Goal: Transaction & Acquisition: Purchase product/service

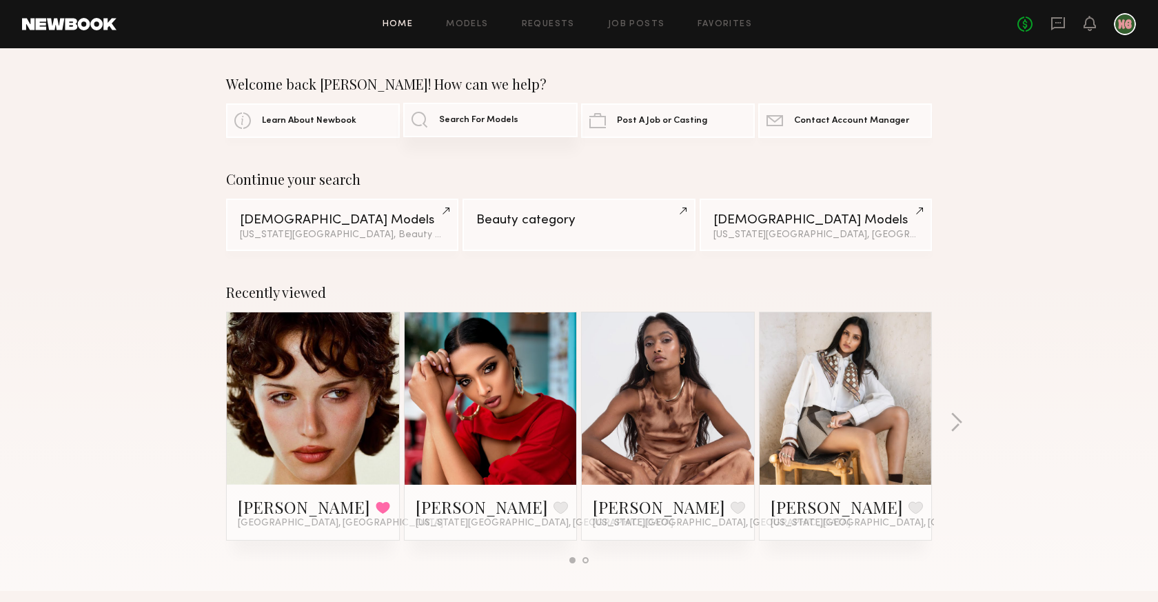
click at [522, 128] on link "Search For Models" at bounding box center [490, 120] width 174 height 34
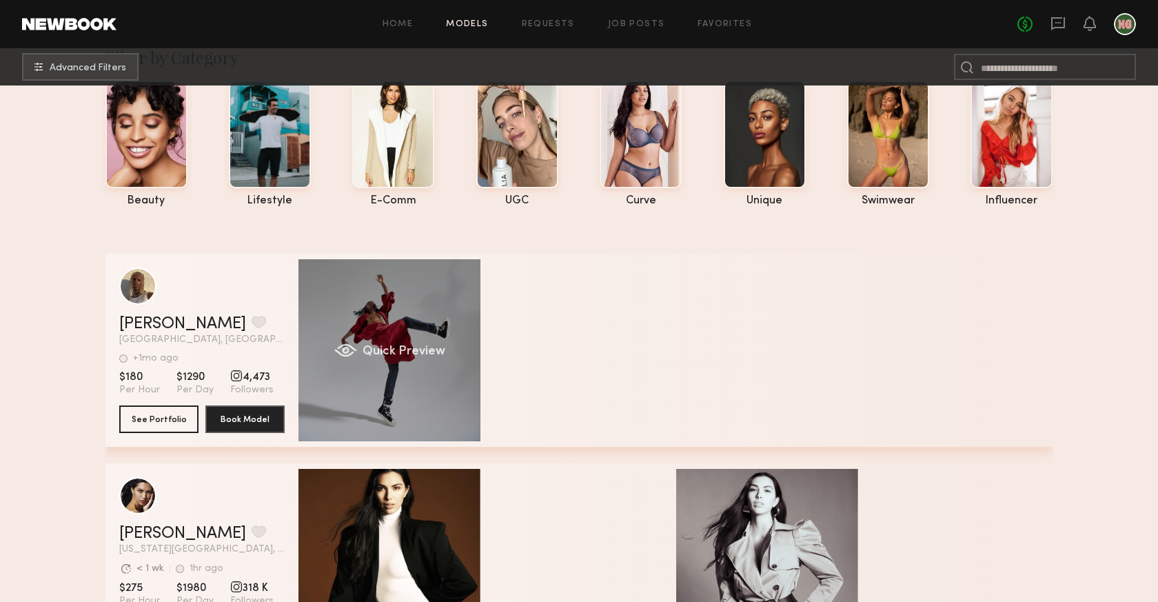
scroll to position [59, 0]
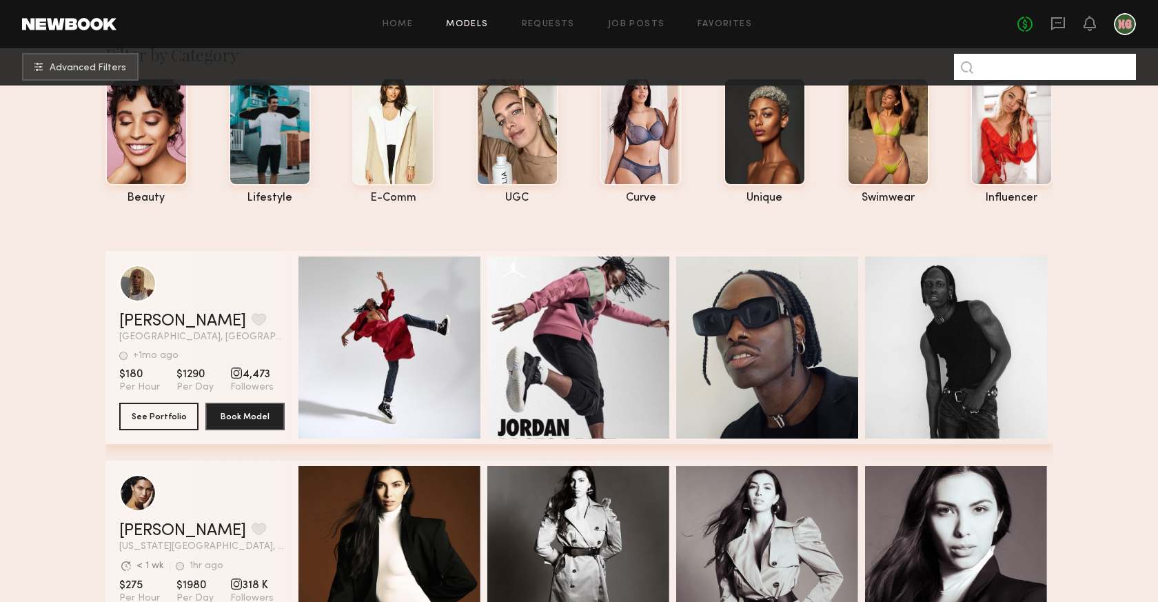
click at [1075, 67] on input at bounding box center [1045, 67] width 182 height 26
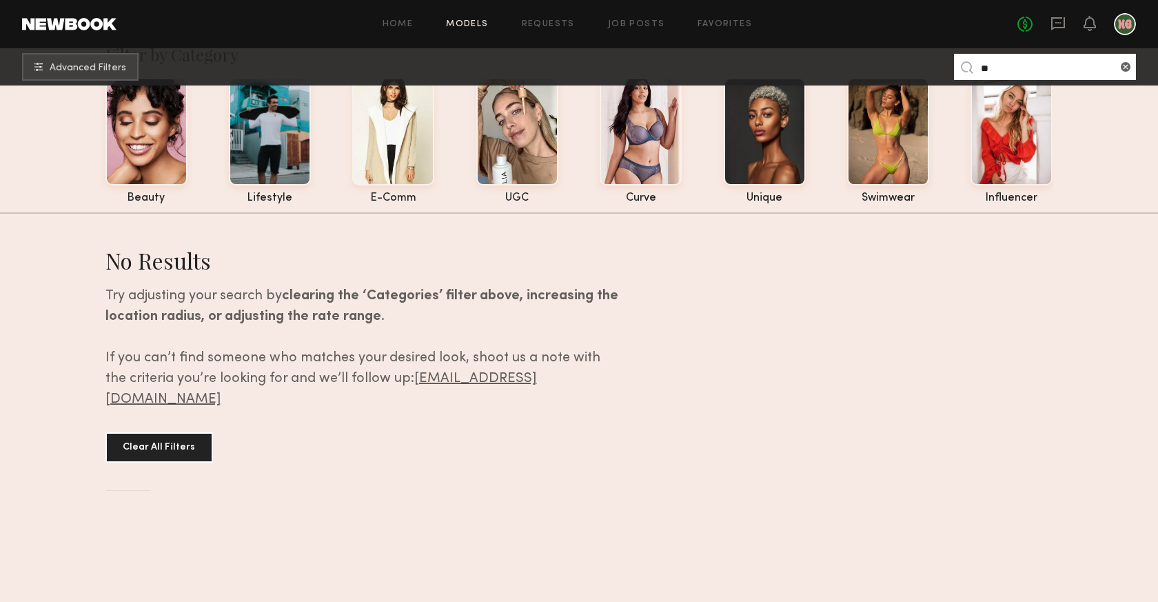
type input "*"
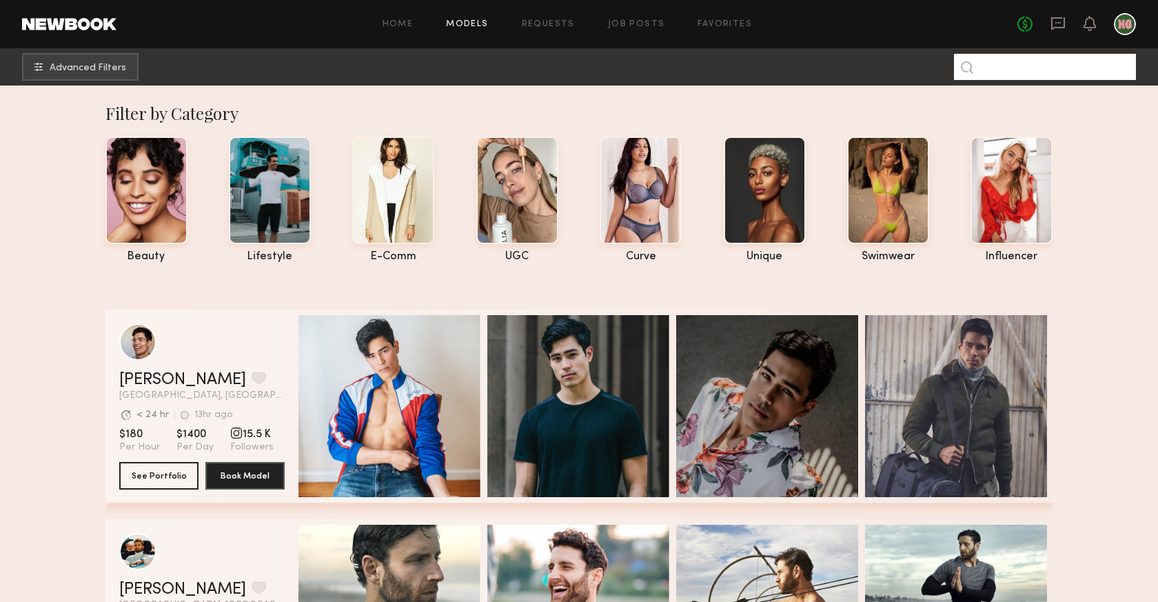
scroll to position [0, 0]
click at [112, 73] on button "Advanced Filters" at bounding box center [80, 66] width 117 height 28
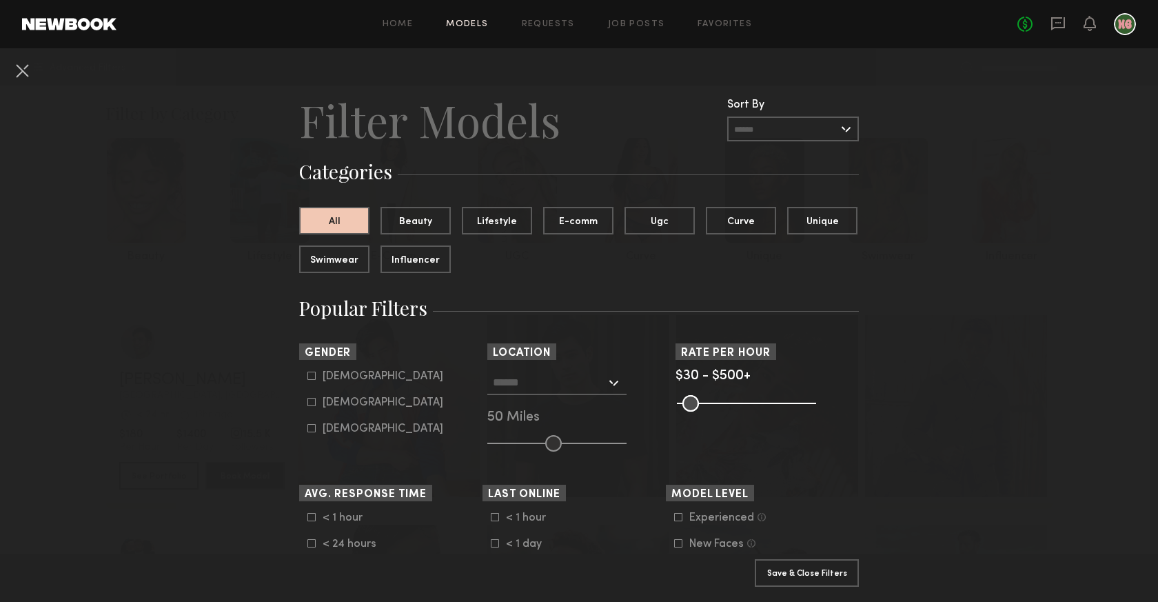
click at [335, 381] on div "[DEMOGRAPHIC_DATA]" at bounding box center [383, 376] width 121 height 8
type input "*"
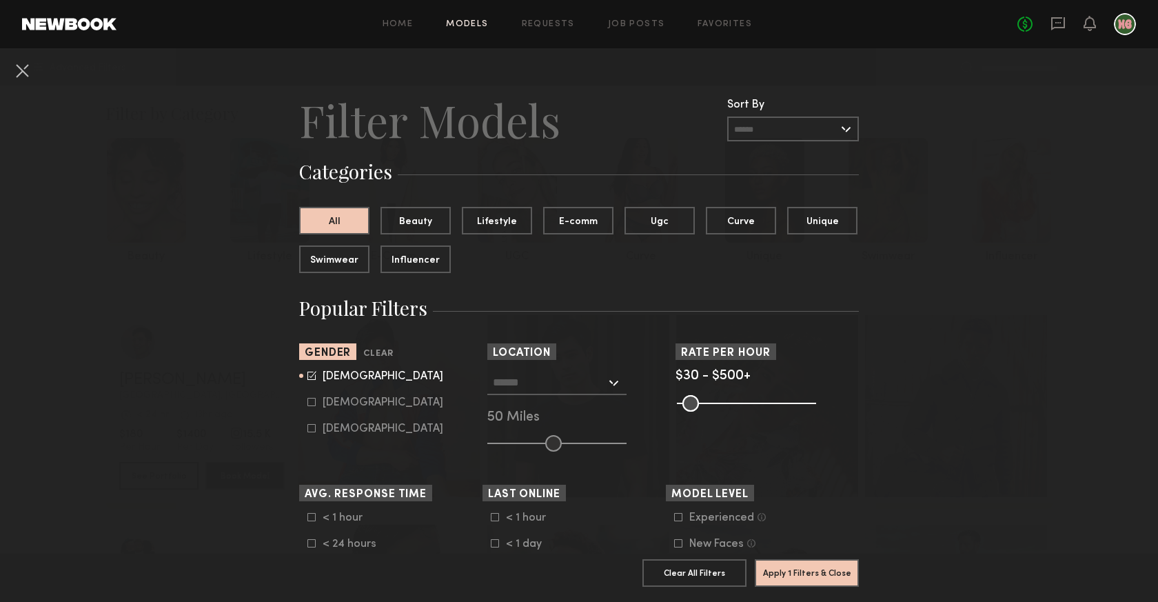
click at [554, 390] on input "text" at bounding box center [549, 381] width 113 height 23
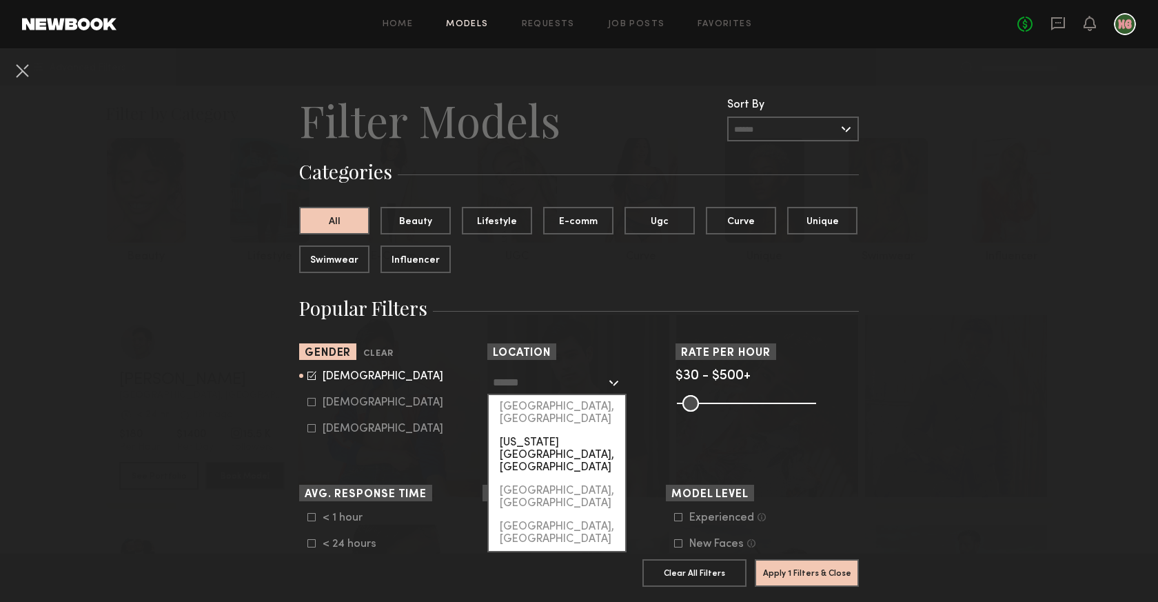
click at [547, 431] on div "[US_STATE][GEOGRAPHIC_DATA], [GEOGRAPHIC_DATA]" at bounding box center [557, 455] width 136 height 48
type input "**********"
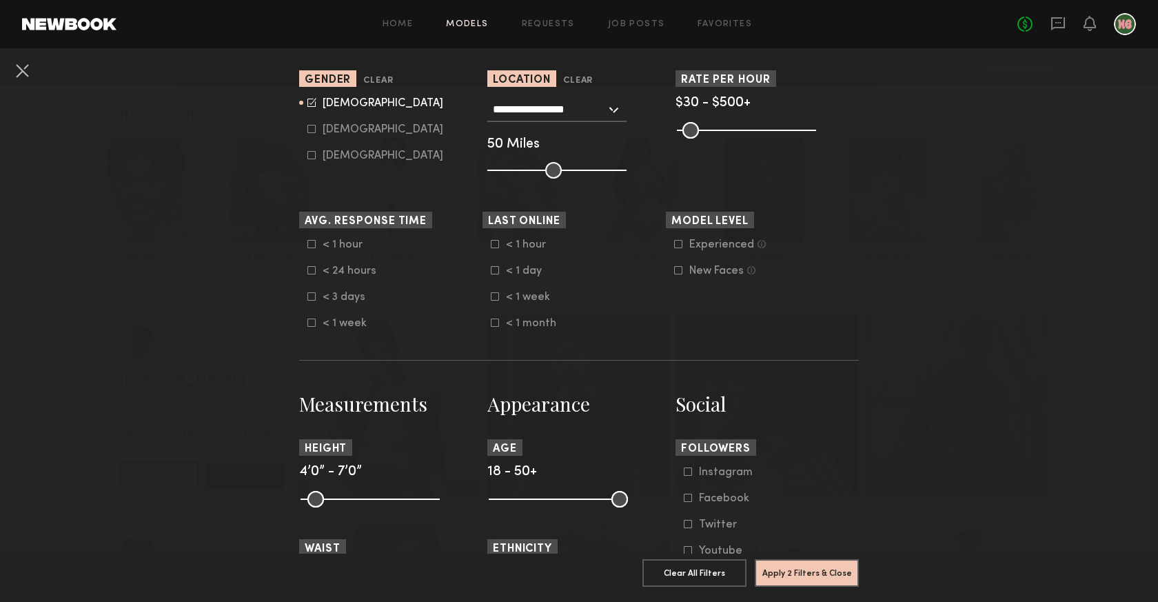
scroll to position [465, 0]
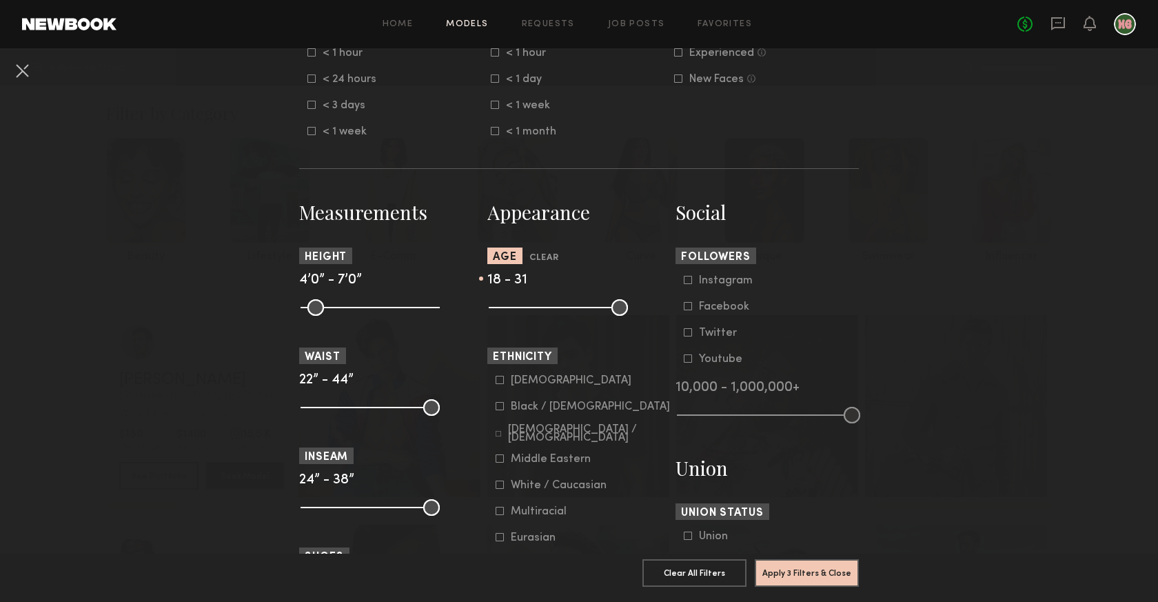
drag, startPoint x: 614, startPoint y: 308, endPoint x: 549, endPoint y: 307, distance: 65.5
type input "**"
click at [549, 307] on input "range" at bounding box center [558, 307] width 139 height 17
drag, startPoint x: 498, startPoint y: 306, endPoint x: 512, endPoint y: 306, distance: 13.8
type input "**"
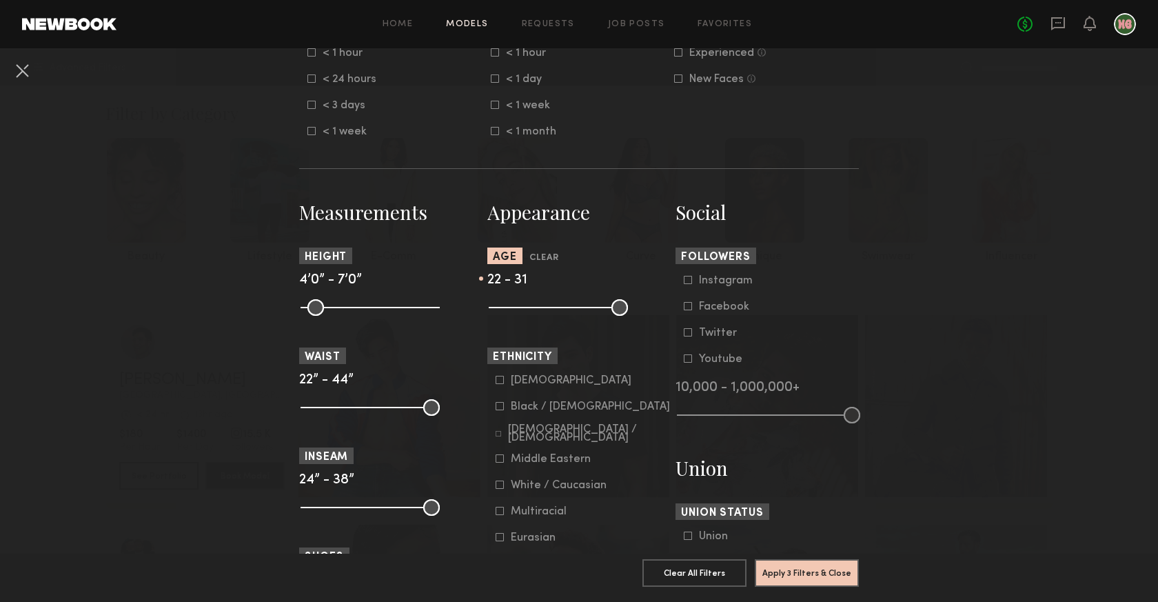
click at [512, 306] on input "range" at bounding box center [558, 307] width 139 height 17
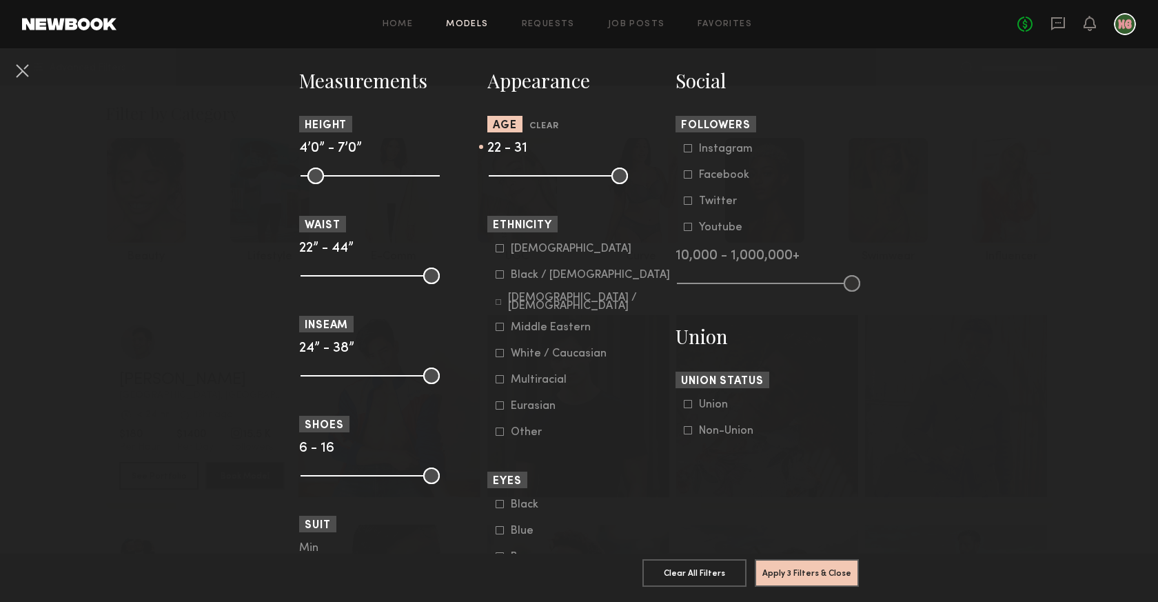
scroll to position [598, 0]
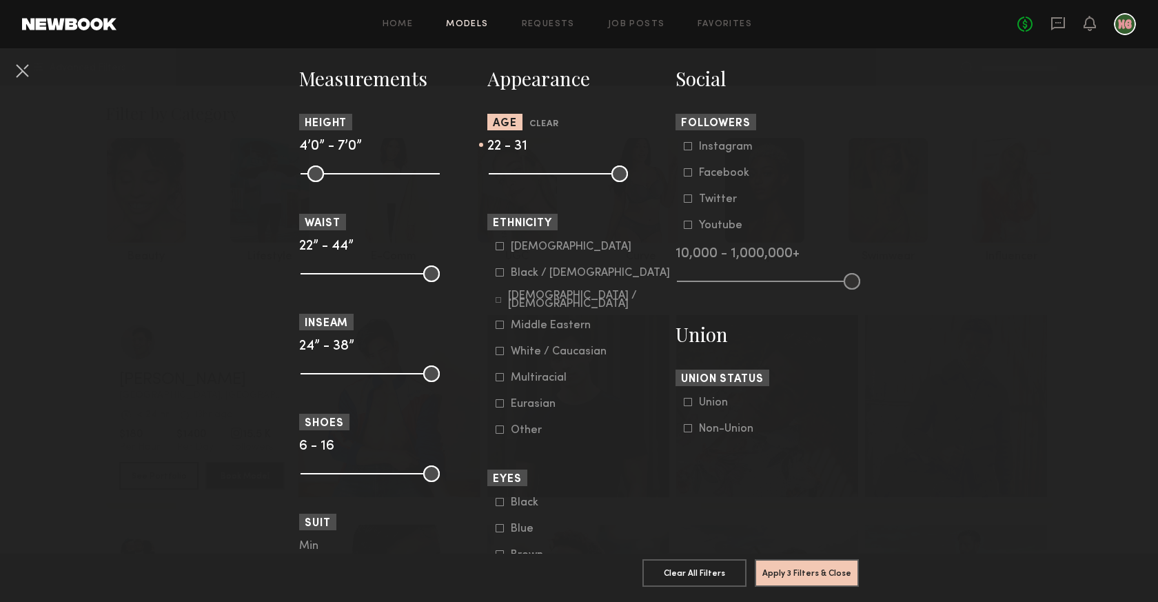
click at [534, 408] on div "Eurasian" at bounding box center [538, 404] width 54 height 8
click at [813, 571] on button "Apply 4 Filters & Close" at bounding box center [807, 572] width 104 height 28
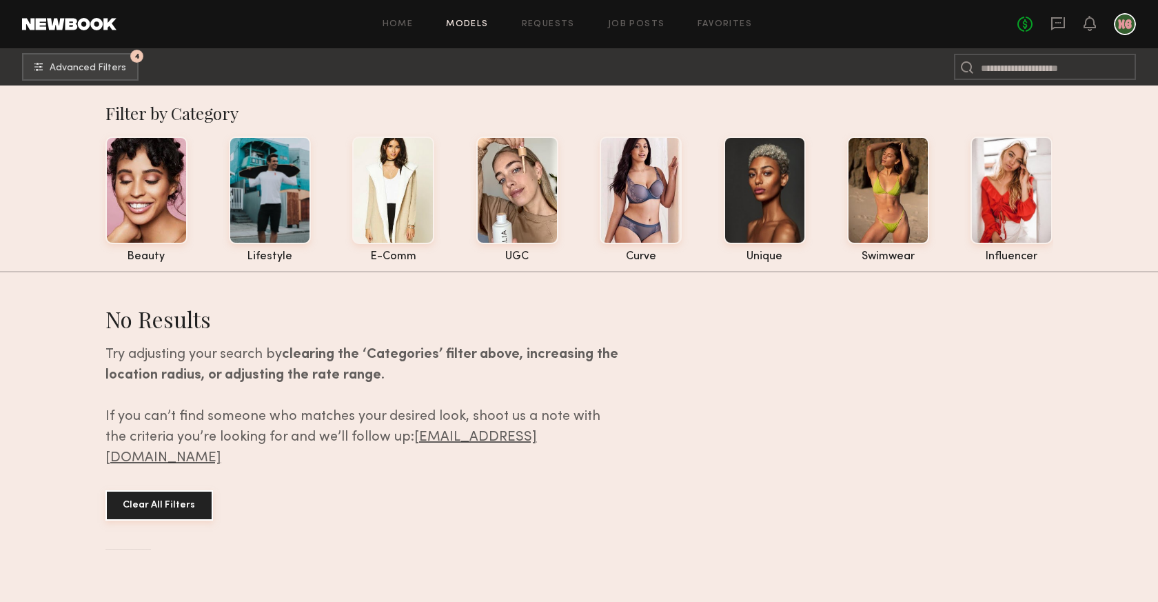
click at [181, 490] on button "Clear All Filters" at bounding box center [159, 505] width 108 height 30
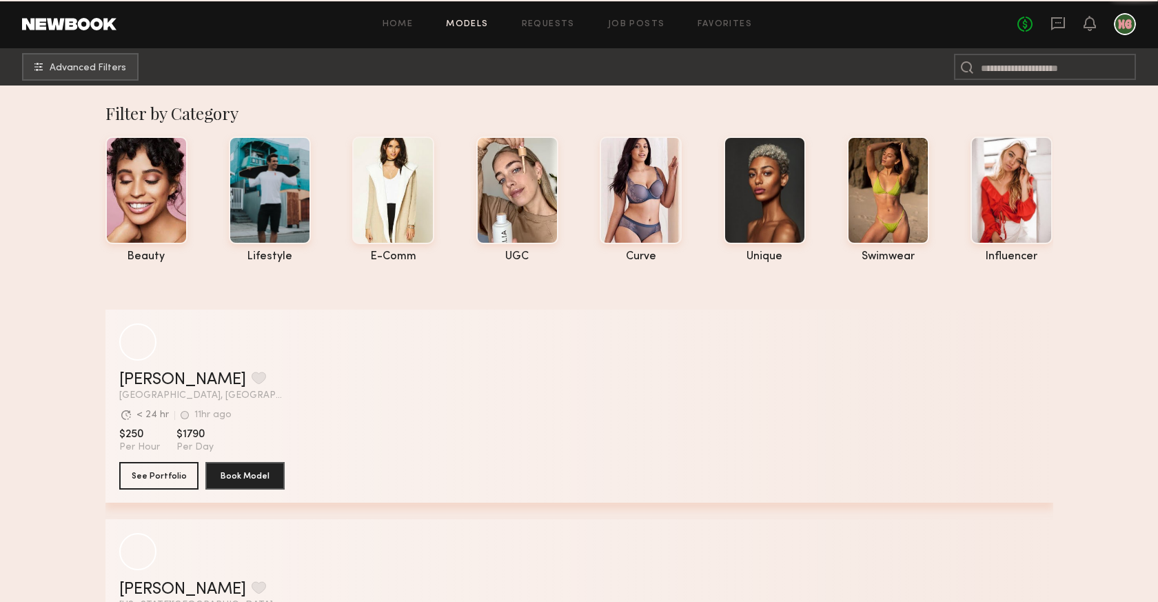
click at [464, 25] on link "Models" at bounding box center [467, 24] width 42 height 9
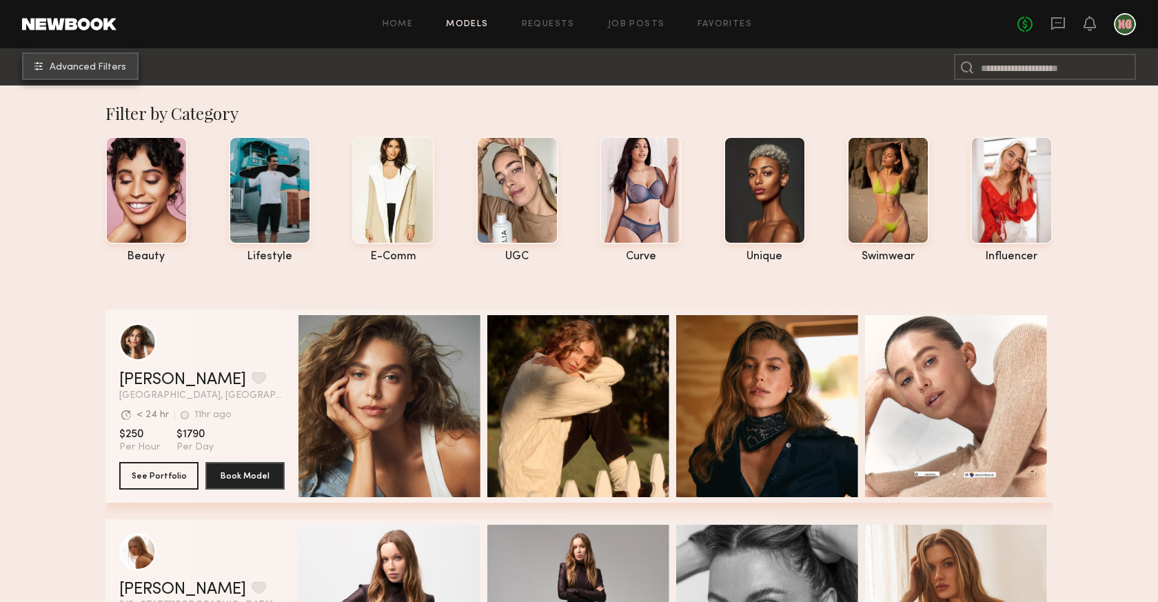
click at [105, 66] on span "Advanced Filters" at bounding box center [88, 68] width 77 height 10
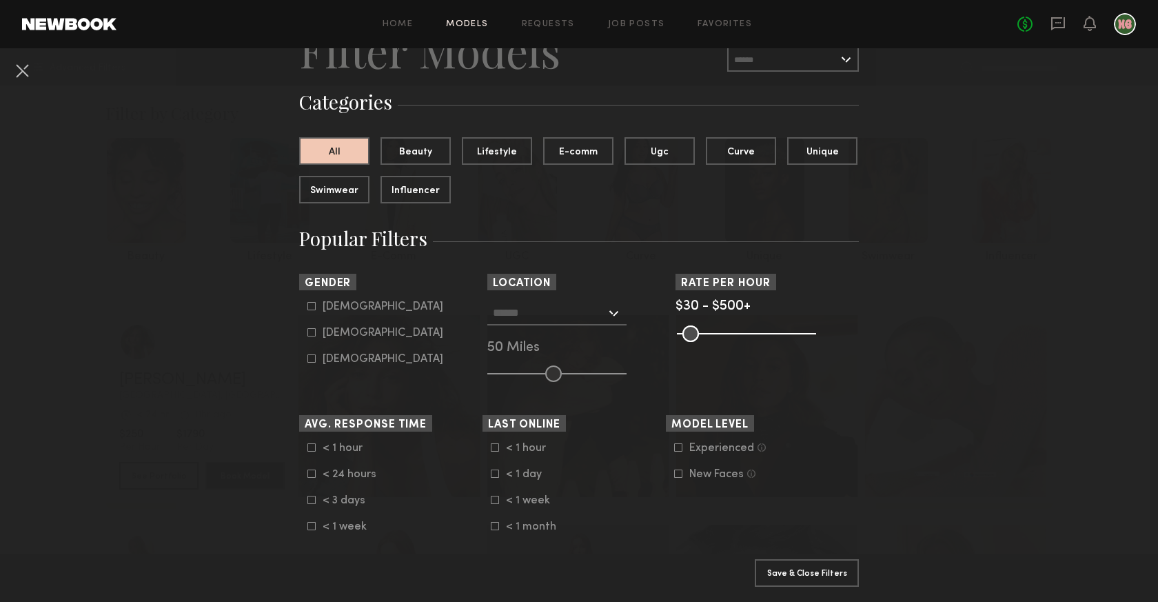
scroll to position [89, 0]
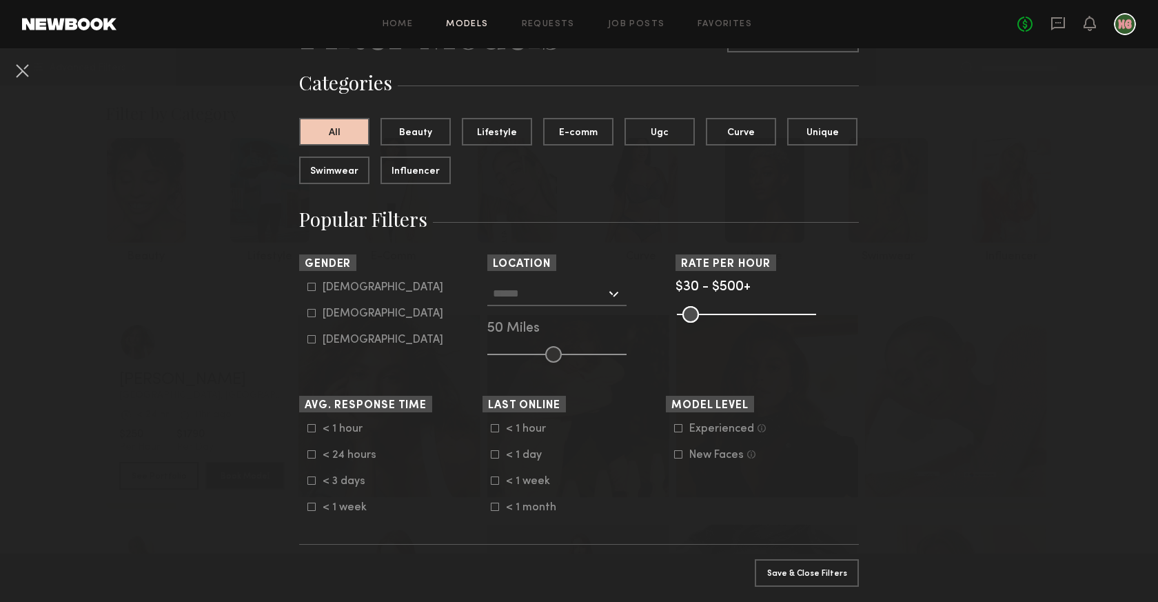
click at [341, 286] on div "[DEMOGRAPHIC_DATA]" at bounding box center [383, 287] width 121 height 8
type input "*"
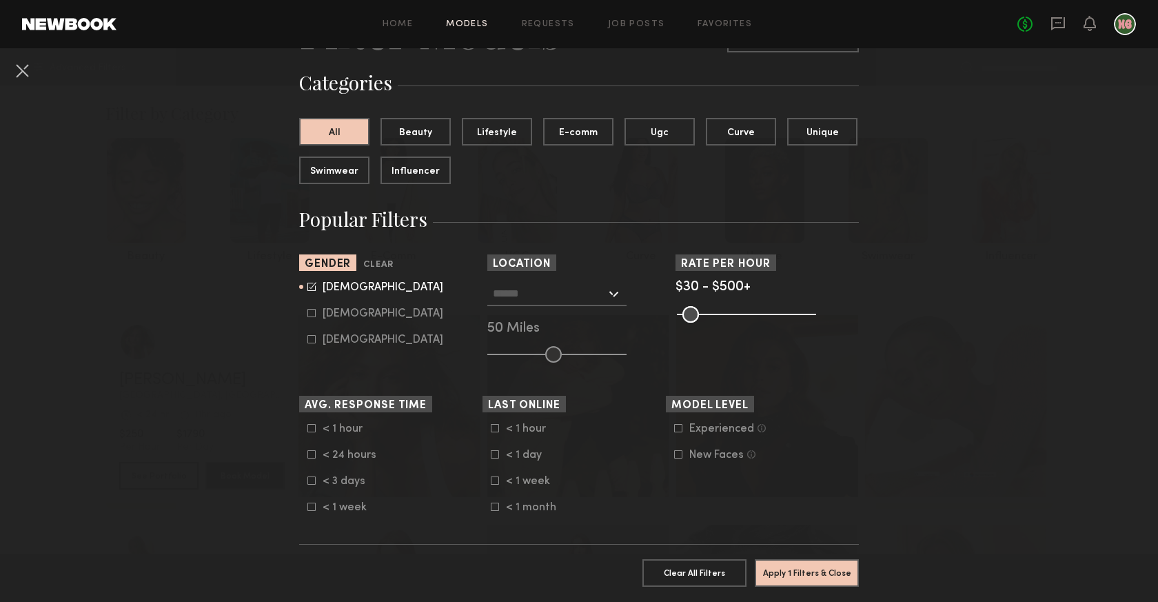
click at [576, 294] on input "text" at bounding box center [549, 292] width 113 height 23
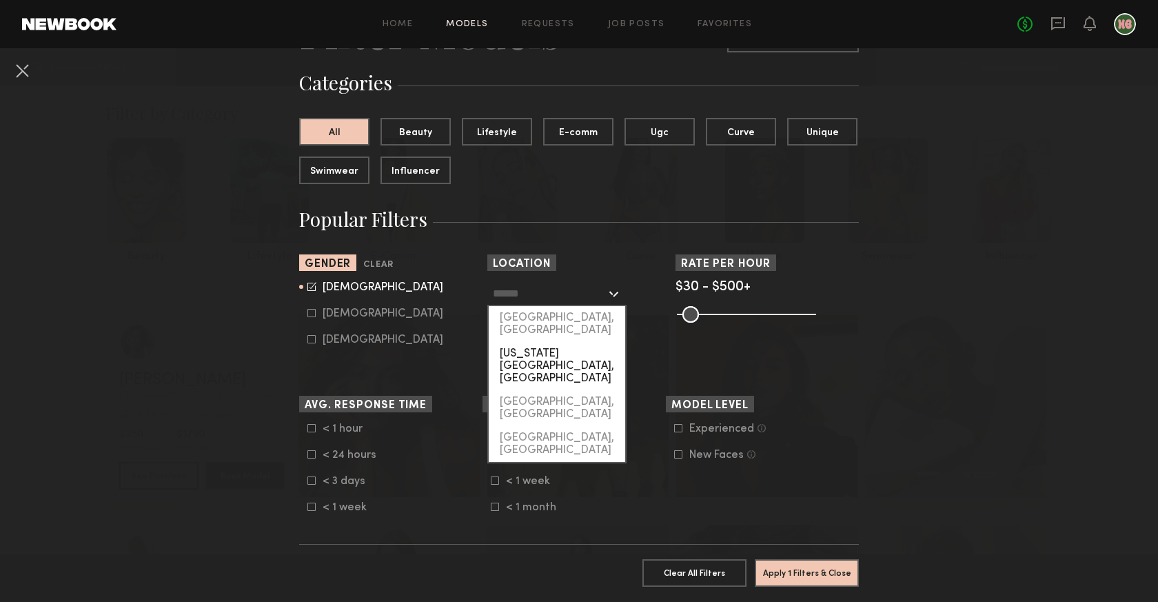
click at [568, 342] on div "[US_STATE][GEOGRAPHIC_DATA], [GEOGRAPHIC_DATA]" at bounding box center [557, 366] width 136 height 48
type input "**********"
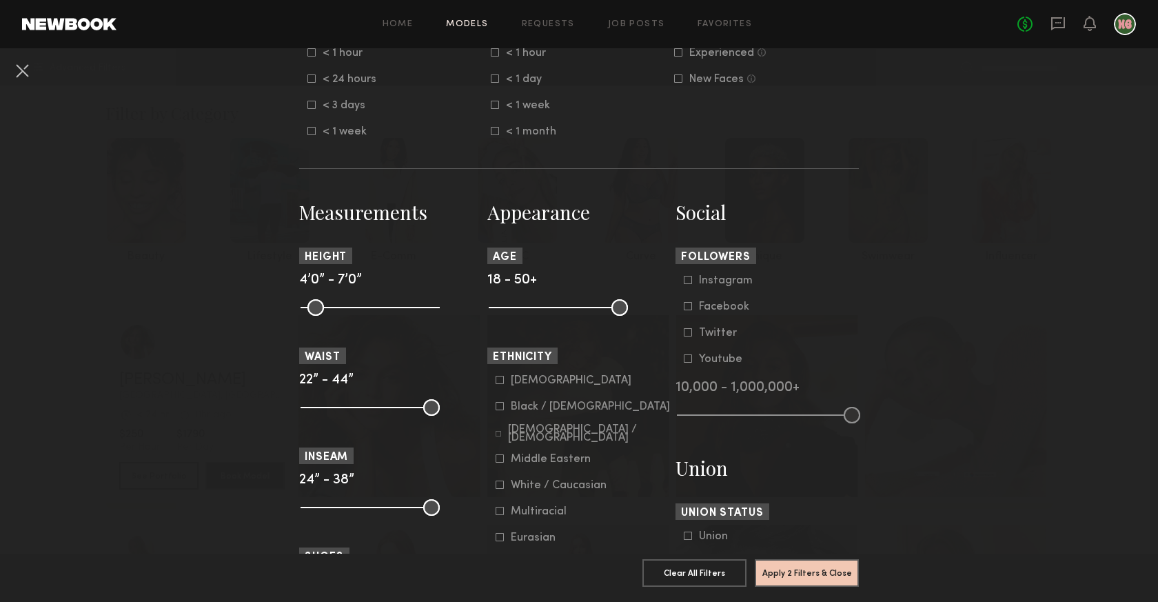
scroll to position [487, 0]
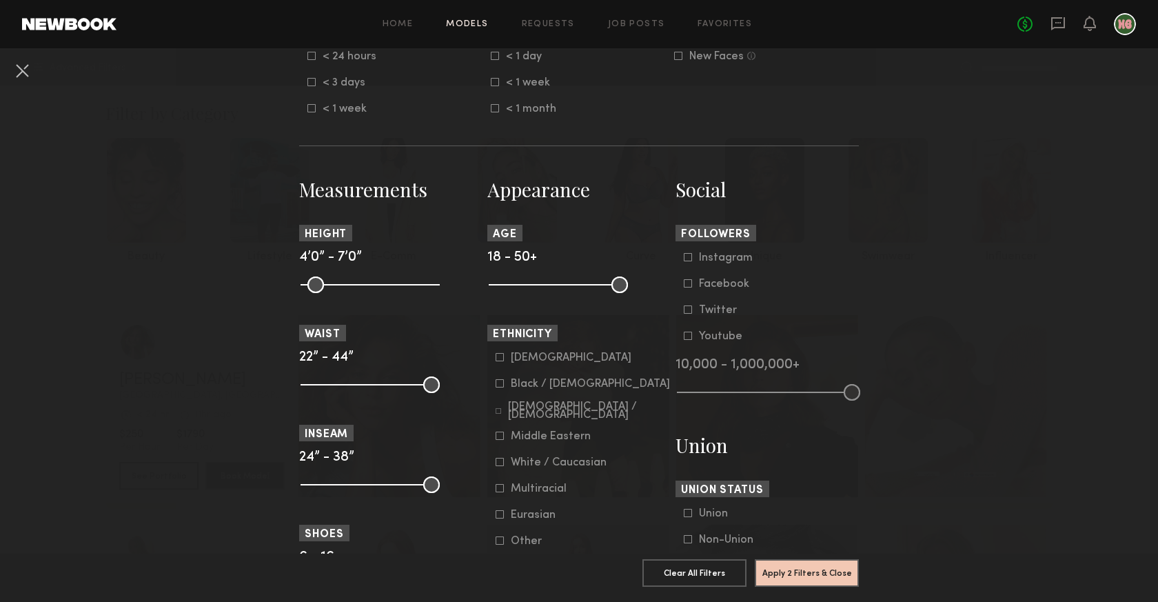
click at [530, 358] on div "[DEMOGRAPHIC_DATA]" at bounding box center [571, 358] width 121 height 8
drag, startPoint x: 625, startPoint y: 287, endPoint x: 553, endPoint y: 286, distance: 71.7
type input "**"
click at [553, 286] on input "range" at bounding box center [558, 284] width 139 height 17
click at [802, 570] on button "Apply 4 Filters & Close" at bounding box center [807, 572] width 104 height 28
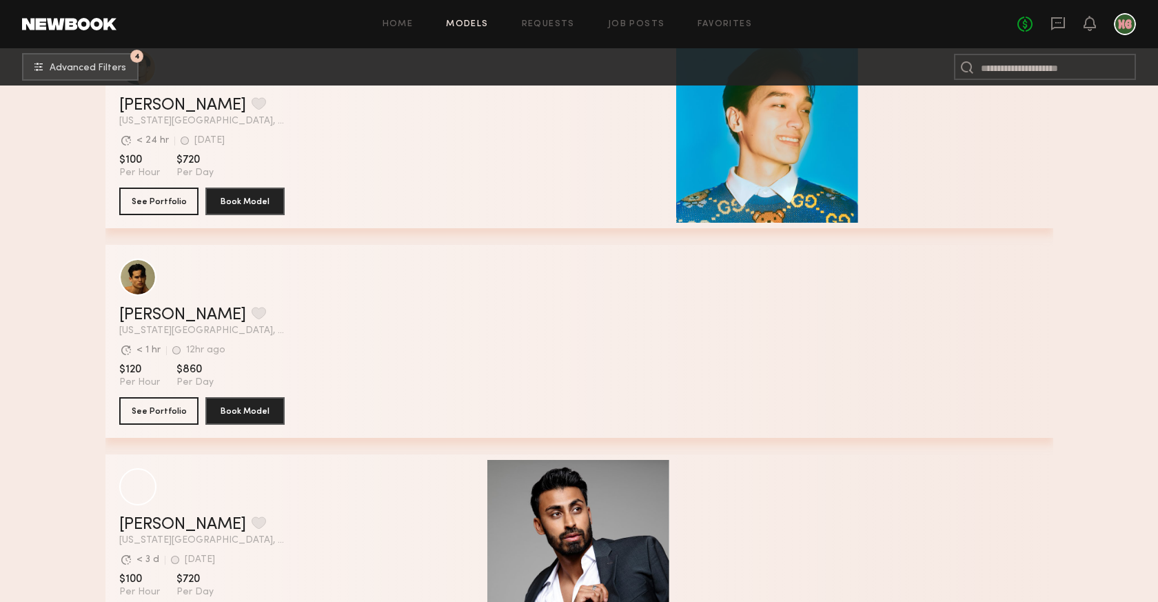
scroll to position [425, 0]
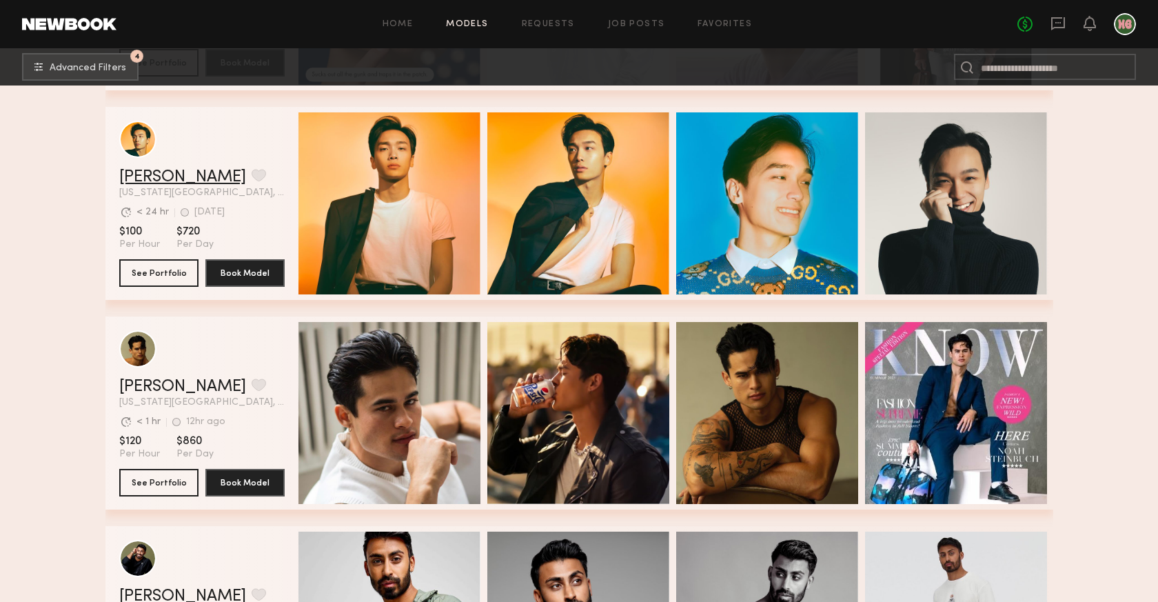
click at [154, 176] on link "[PERSON_NAME]" at bounding box center [182, 177] width 127 height 17
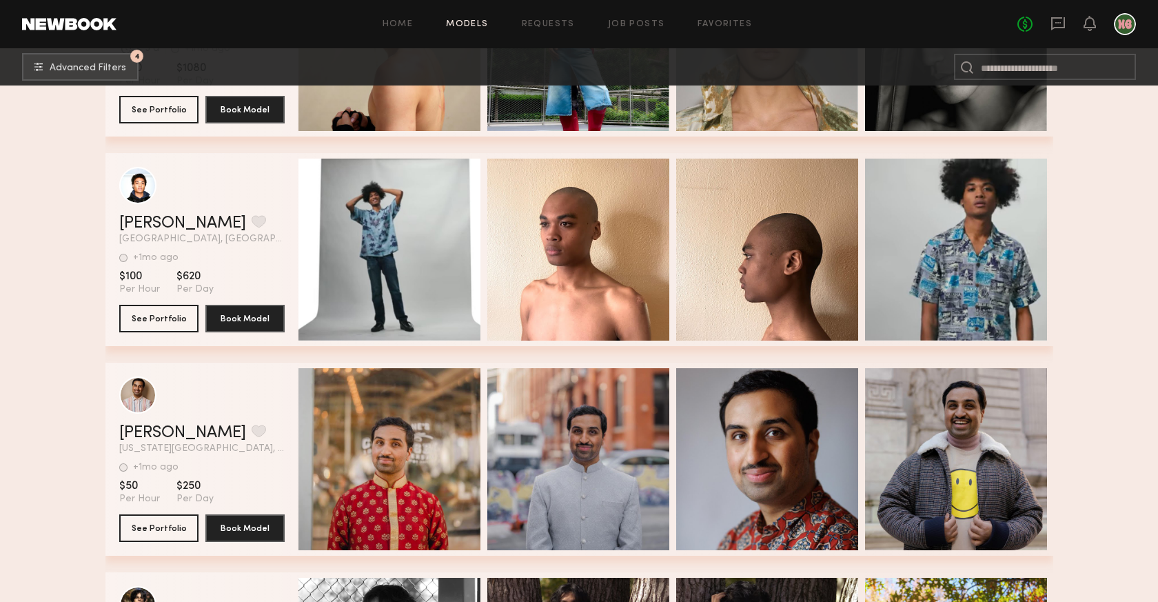
scroll to position [1823, 0]
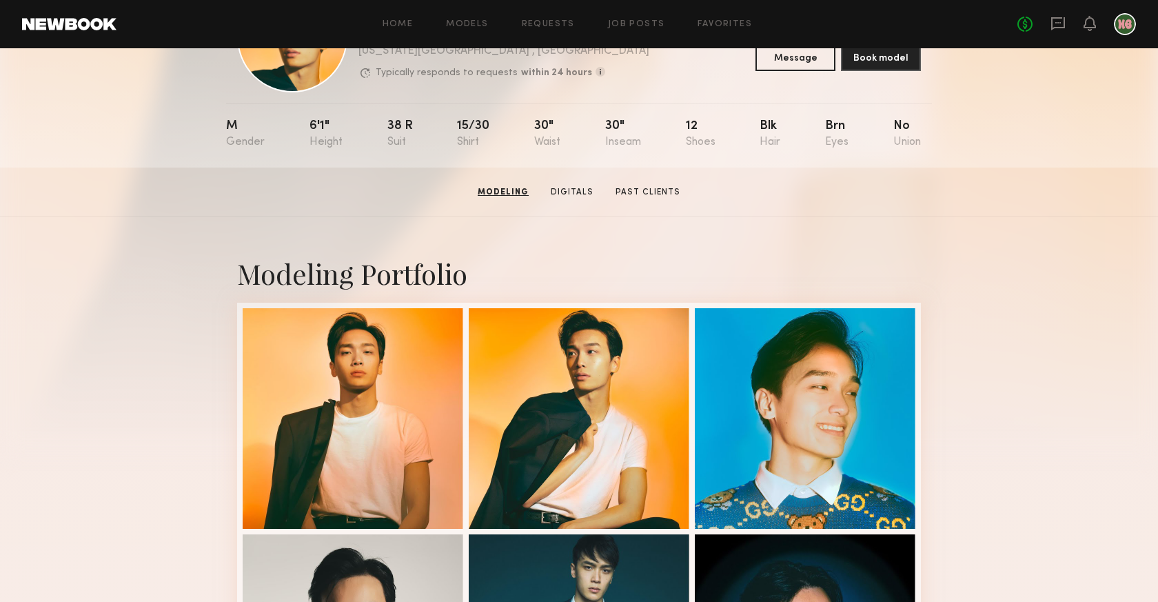
scroll to position [45, 0]
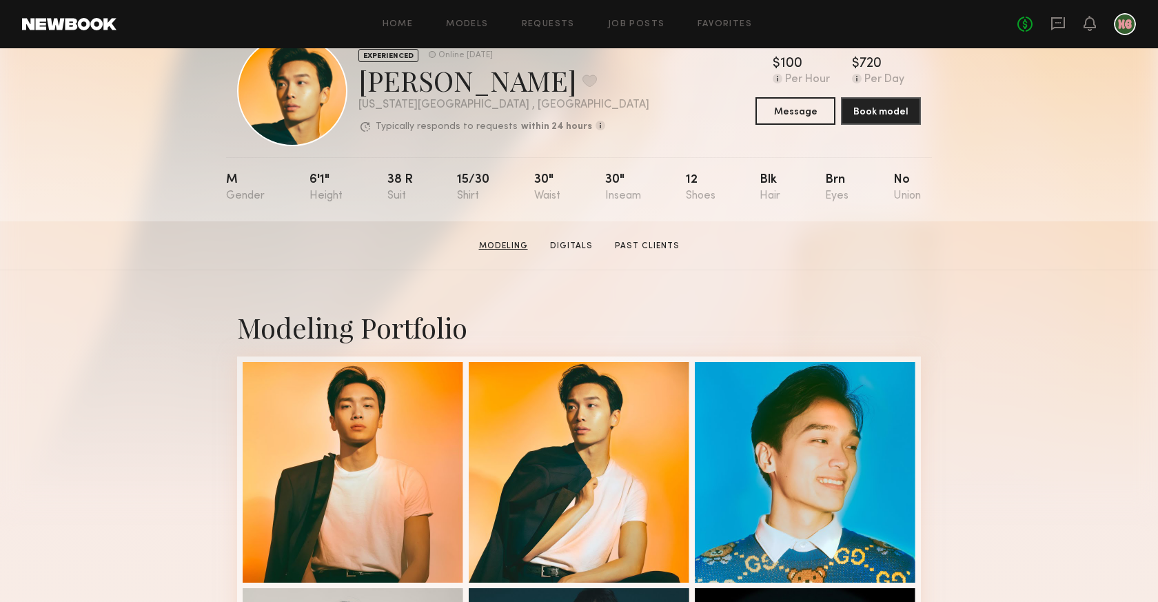
click at [518, 245] on link "Modeling" at bounding box center [504, 246] width 60 height 12
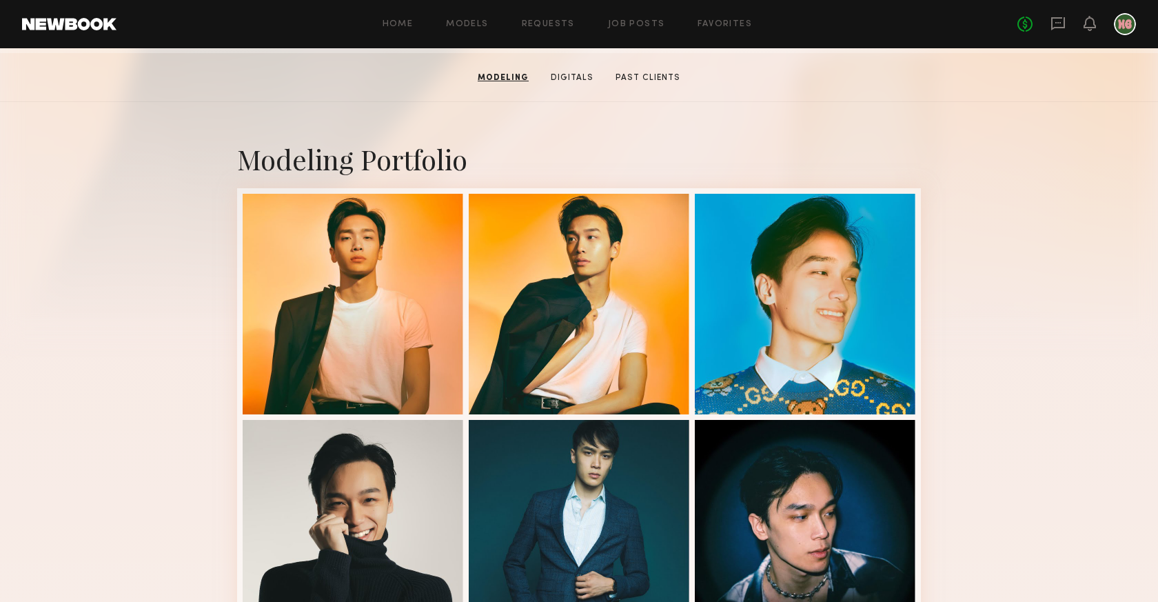
scroll to position [63, 0]
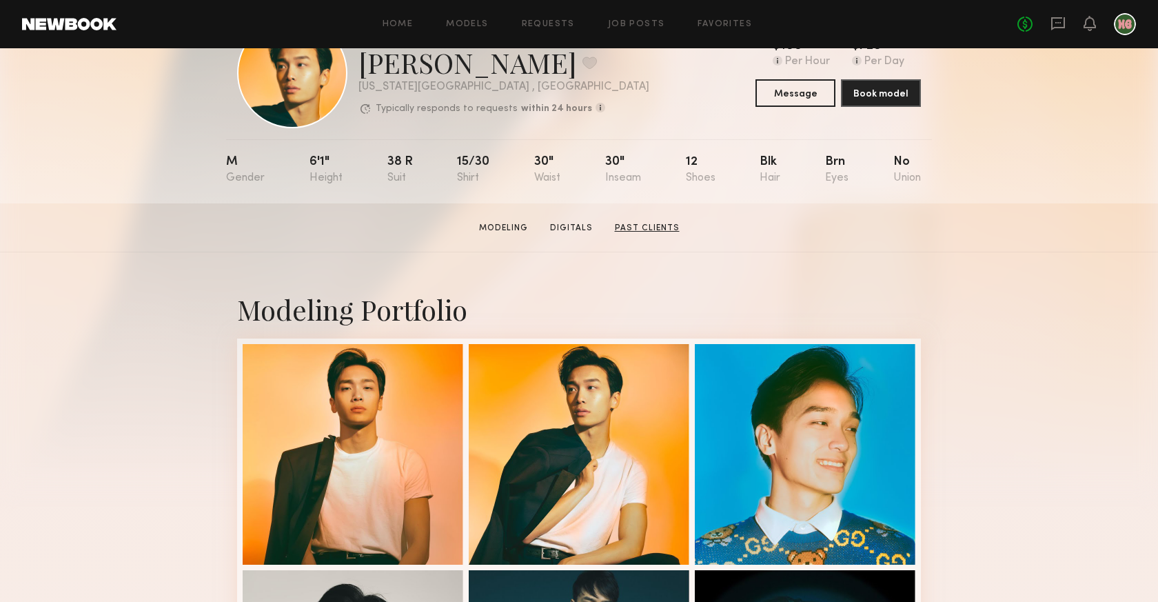
click at [648, 230] on link "Past Clients" at bounding box center [647, 228] width 76 height 12
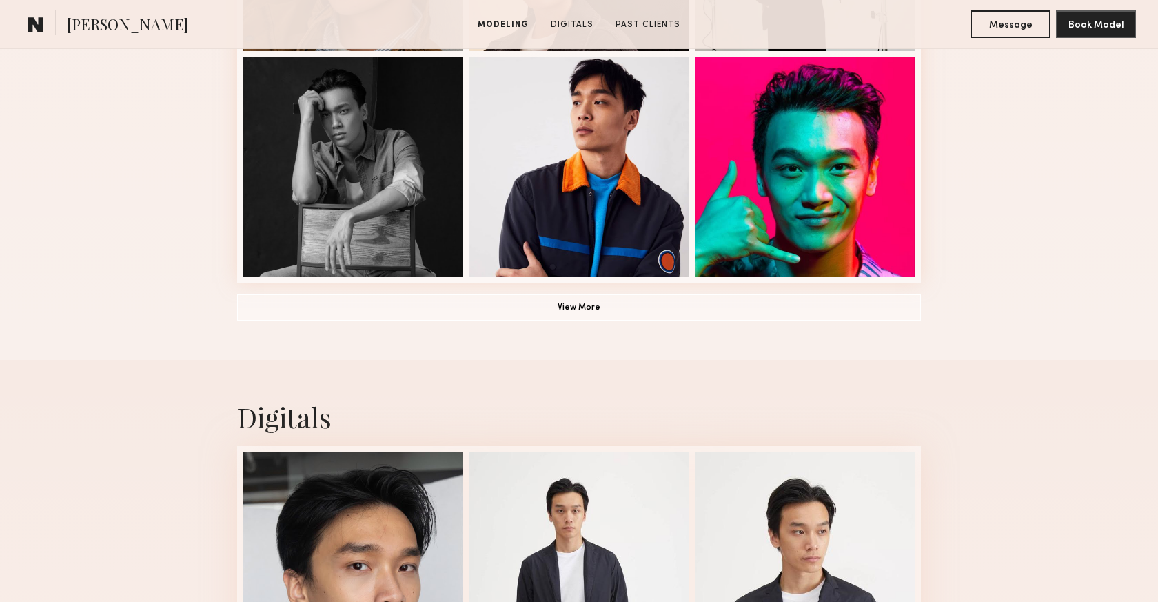
scroll to position [1040, 0]
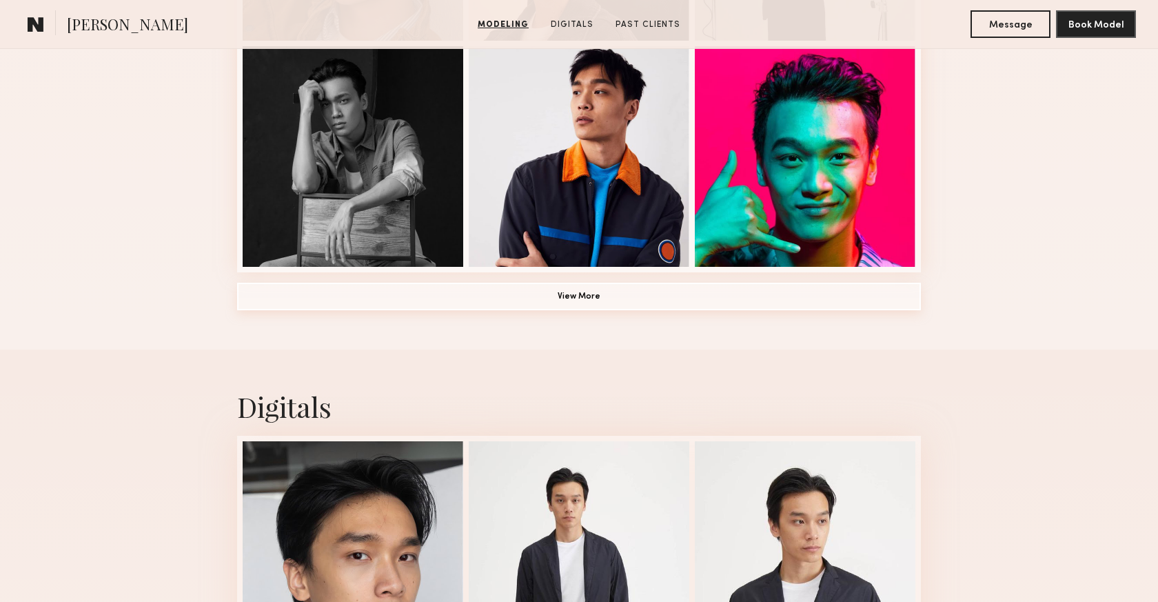
click at [633, 299] on button "View More" at bounding box center [579, 297] width 684 height 28
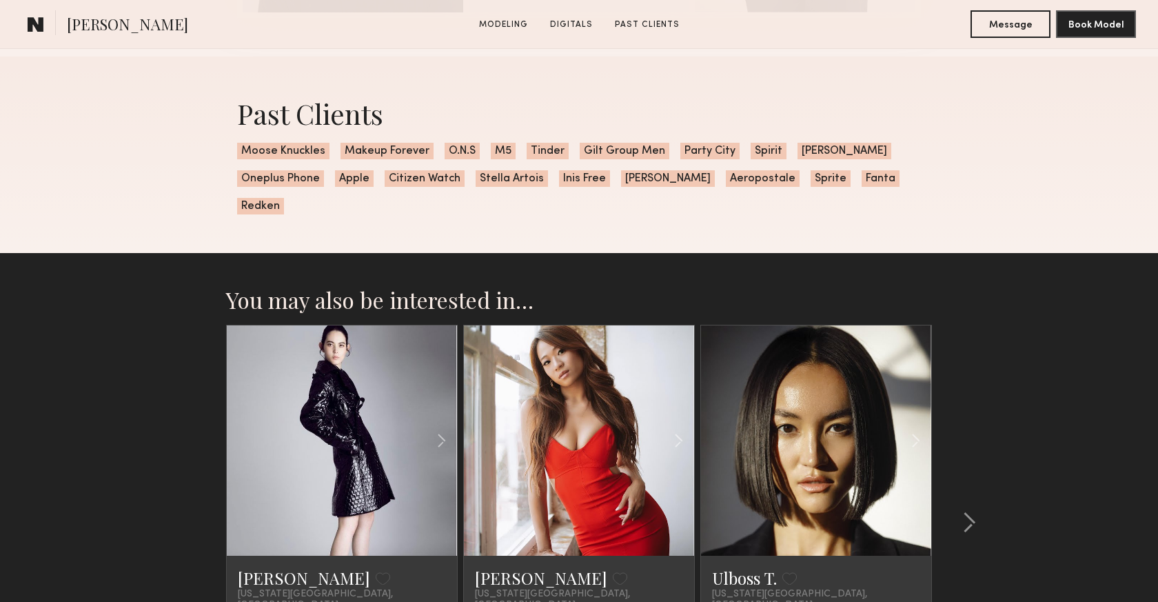
scroll to position [2460, 0]
